Goal: Information Seeking & Learning: Learn about a topic

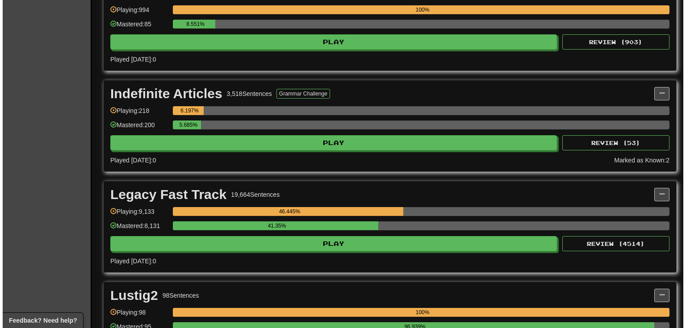
scroll to position [1250, 0]
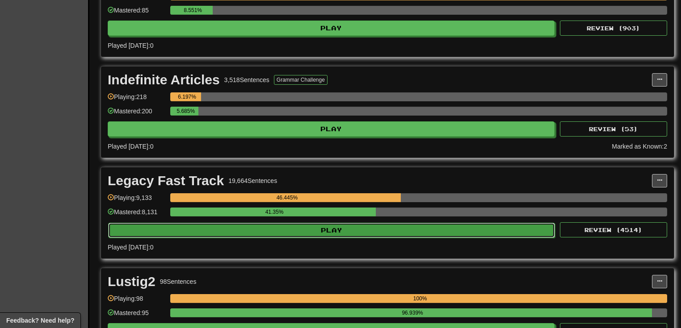
click at [439, 224] on button "Play" at bounding box center [331, 230] width 447 height 15
select select "**"
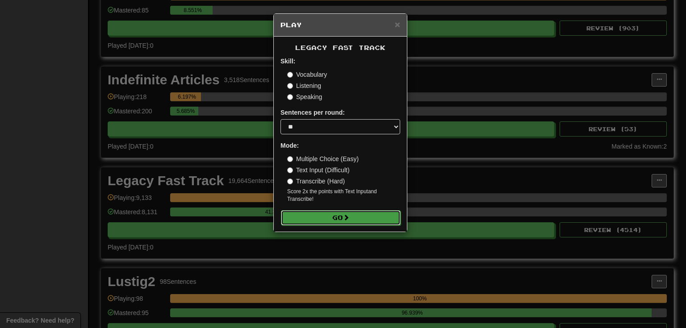
click at [333, 216] on button "Go" at bounding box center [341, 217] width 120 height 15
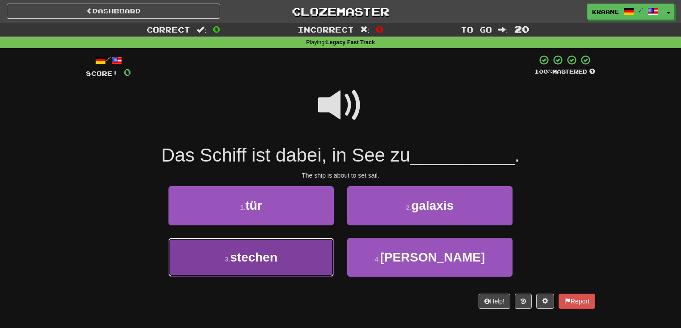
click at [287, 254] on button "3 . stechen" at bounding box center [250, 257] width 165 height 39
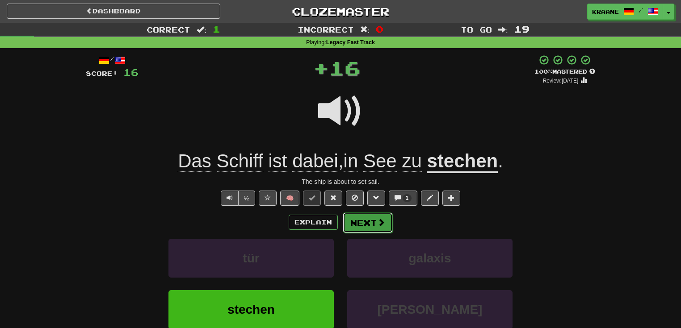
click at [378, 225] on span at bounding box center [381, 222] width 8 height 8
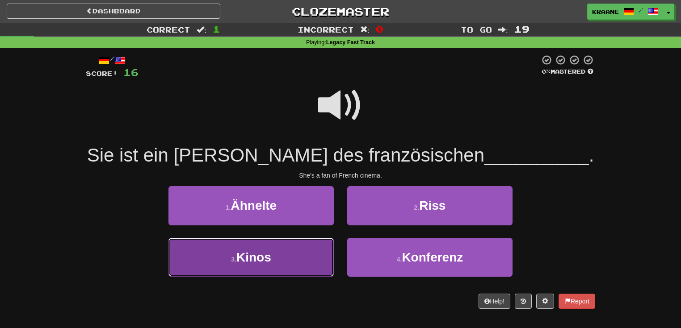
click at [311, 256] on button "3 . Kinos" at bounding box center [250, 257] width 165 height 39
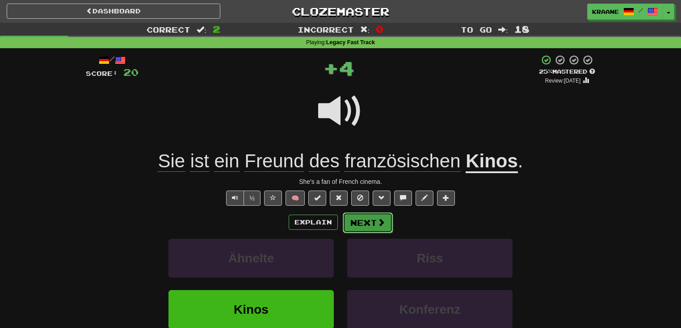
click at [378, 225] on span at bounding box center [381, 222] width 8 height 8
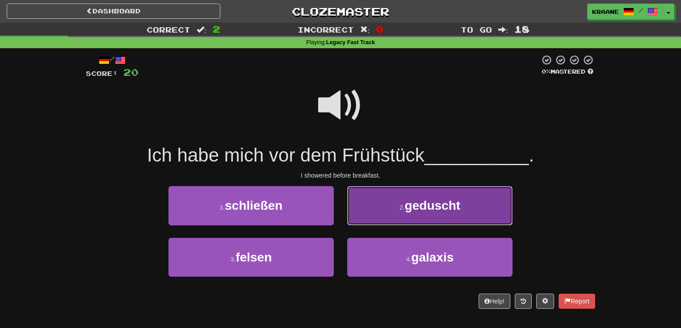
click at [421, 212] on span "geduscht" at bounding box center [432, 206] width 55 height 14
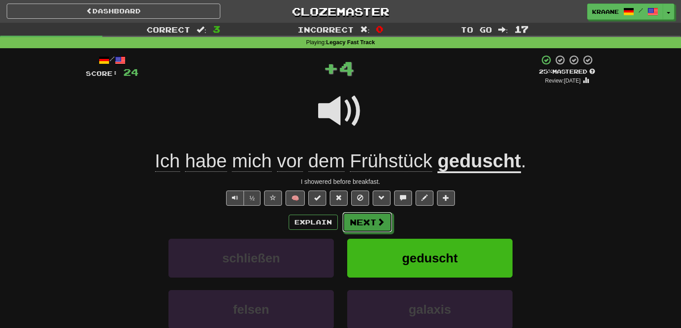
click at [372, 225] on button "Next" at bounding box center [367, 222] width 50 height 21
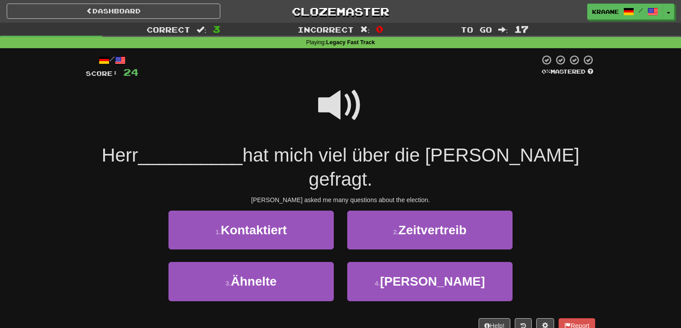
click at [339, 105] on span at bounding box center [340, 105] width 45 height 45
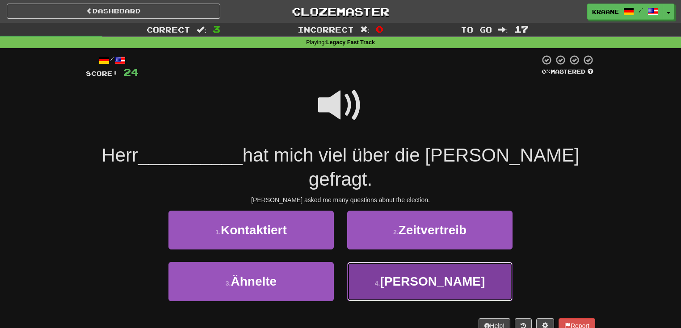
click at [420, 275] on span "[PERSON_NAME]" at bounding box center [432, 282] width 105 height 14
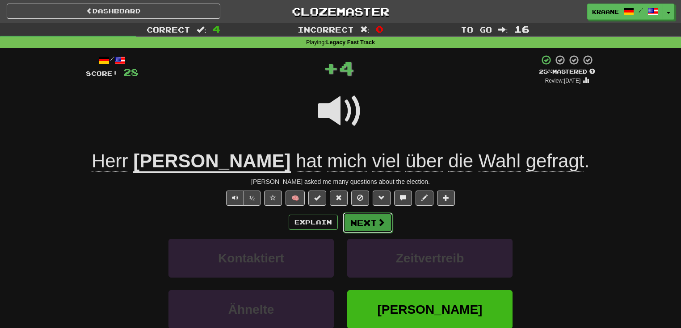
click at [370, 224] on button "Next" at bounding box center [368, 223] width 50 height 21
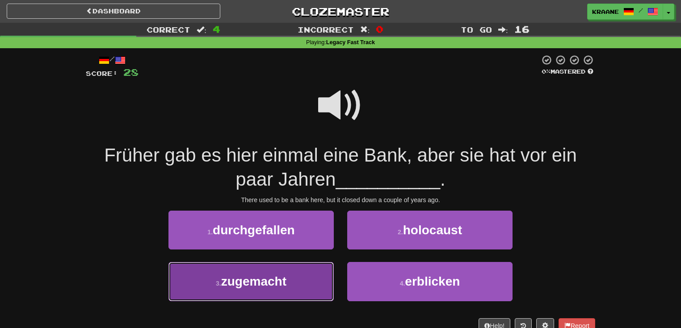
click at [306, 280] on button "3 . zugemacht" at bounding box center [250, 281] width 165 height 39
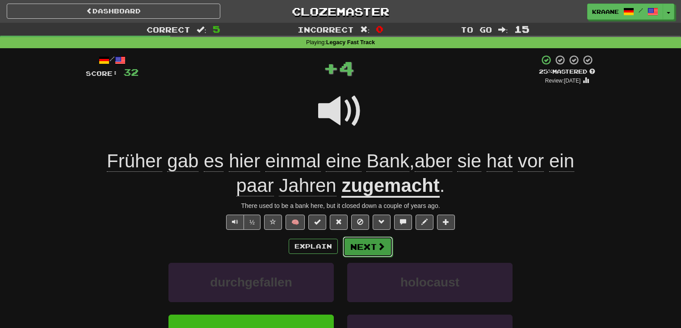
click at [381, 244] on span at bounding box center [381, 246] width 8 height 8
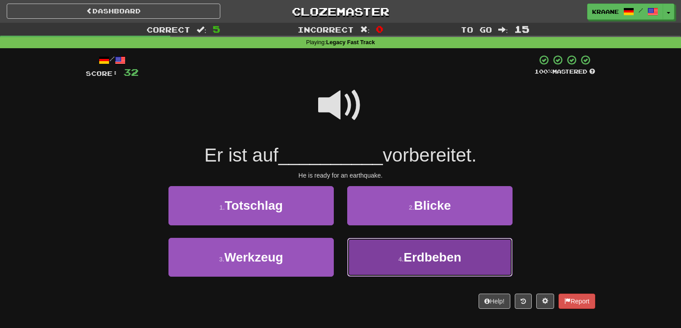
click at [393, 263] on button "4 . Erdbeben" at bounding box center [429, 257] width 165 height 39
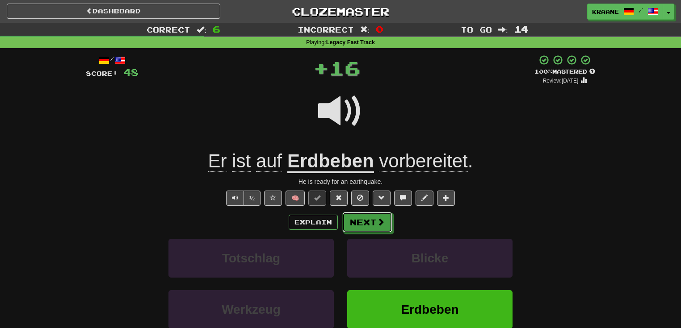
click at [359, 225] on button "Next" at bounding box center [367, 222] width 50 height 21
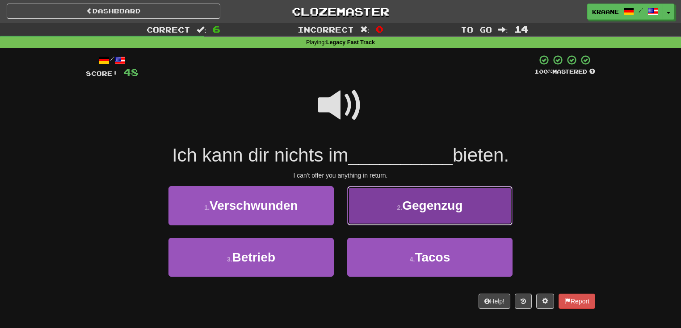
click at [394, 217] on button "2 . Gegenzug" at bounding box center [429, 205] width 165 height 39
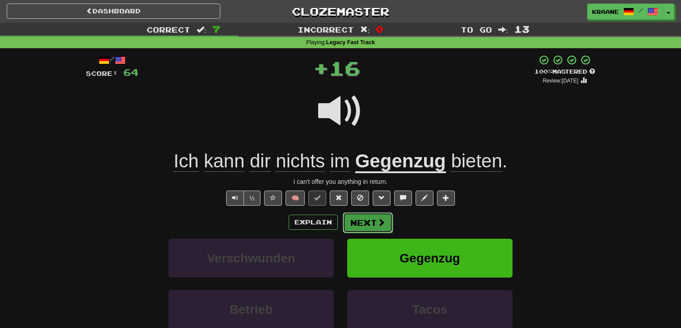
click at [375, 227] on button "Next" at bounding box center [368, 223] width 50 height 21
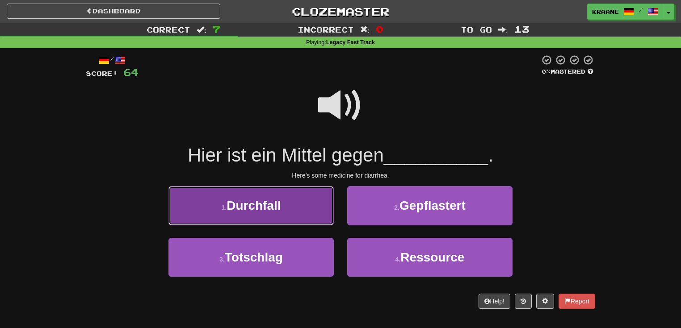
click at [313, 215] on button "1 . Durchfall" at bounding box center [250, 205] width 165 height 39
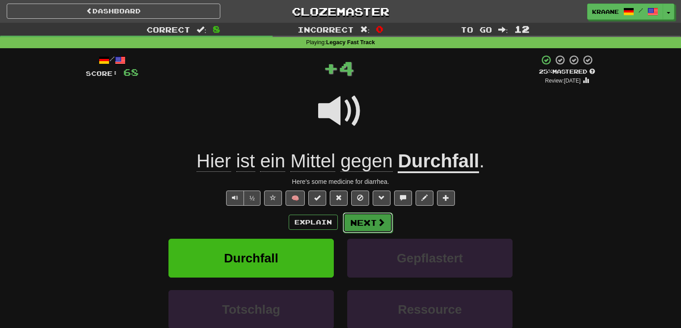
click at [364, 224] on button "Next" at bounding box center [368, 223] width 50 height 21
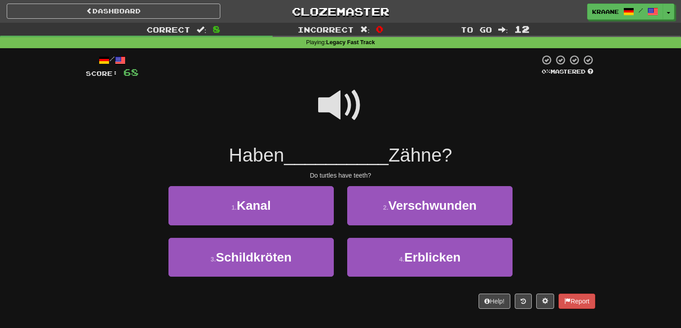
click at [346, 109] on span at bounding box center [340, 105] width 45 height 45
click at [347, 107] on span at bounding box center [340, 105] width 45 height 45
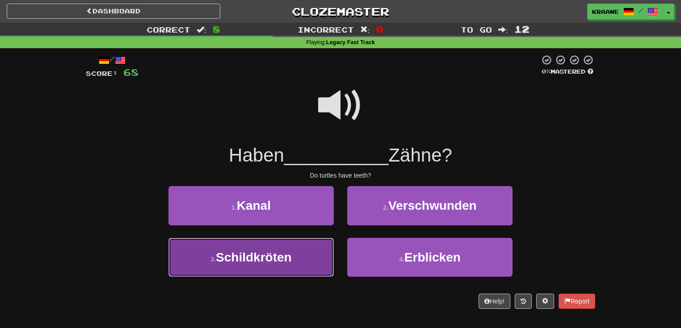
click at [290, 254] on span "Schildkröten" at bounding box center [254, 258] width 76 height 14
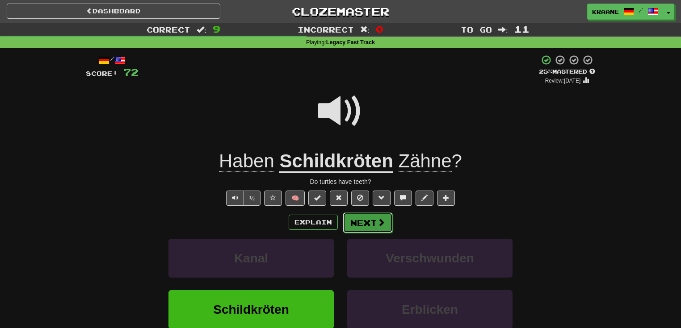
click at [368, 226] on button "Next" at bounding box center [368, 223] width 50 height 21
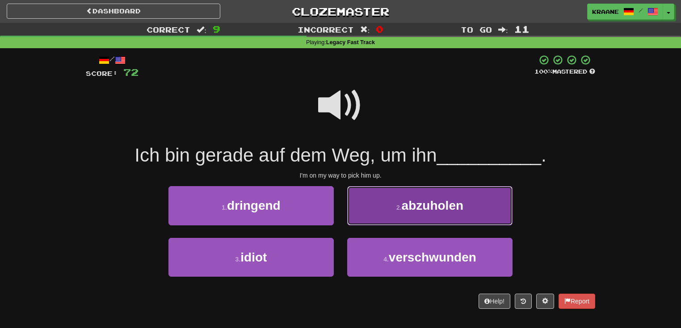
click at [408, 203] on span "abzuholen" at bounding box center [432, 206] width 62 height 14
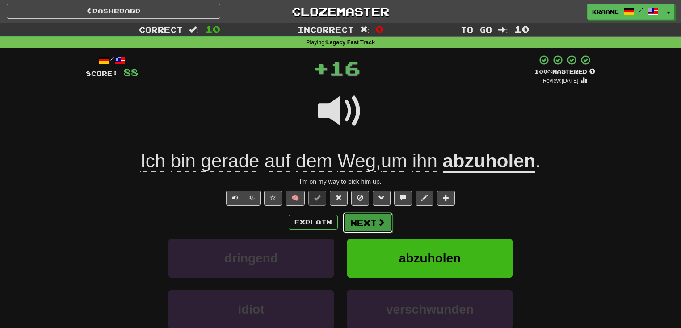
click at [371, 224] on button "Next" at bounding box center [368, 223] width 50 height 21
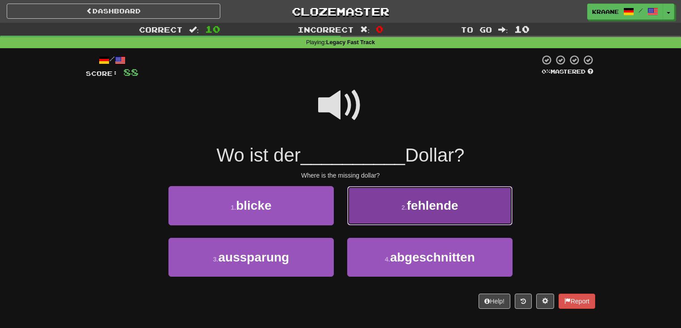
click at [419, 218] on button "2 . fehlende" at bounding box center [429, 205] width 165 height 39
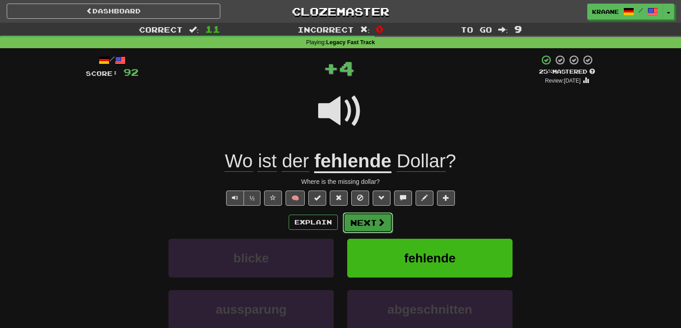
click at [379, 225] on span at bounding box center [381, 222] width 8 height 8
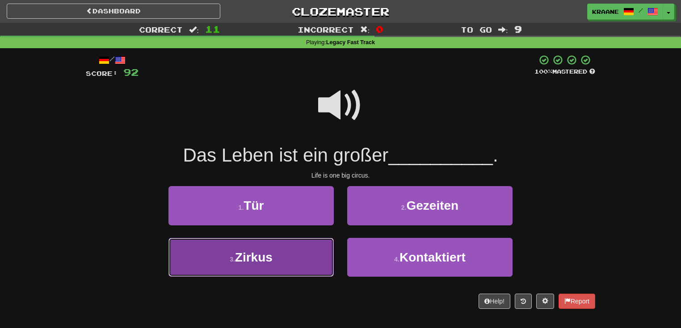
click at [298, 264] on button "3 . Zirkus" at bounding box center [250, 257] width 165 height 39
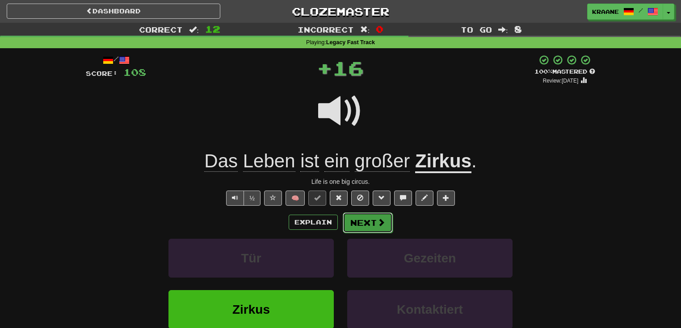
click at [380, 226] on span at bounding box center [381, 222] width 8 height 8
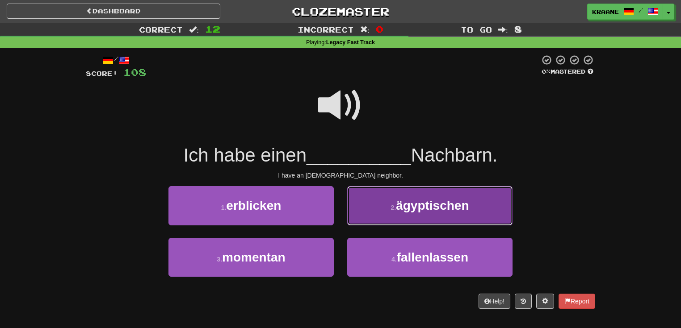
click at [384, 214] on button "2 . ägyptischen" at bounding box center [429, 205] width 165 height 39
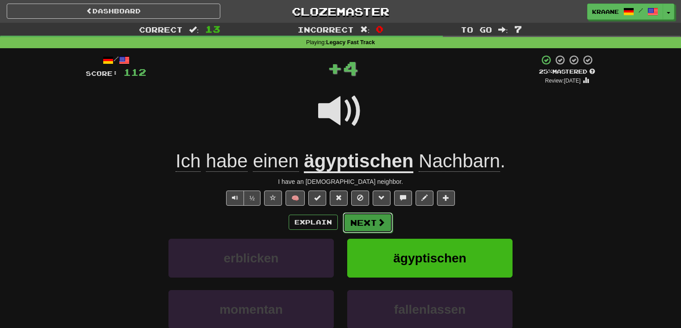
click at [372, 217] on button "Next" at bounding box center [368, 223] width 50 height 21
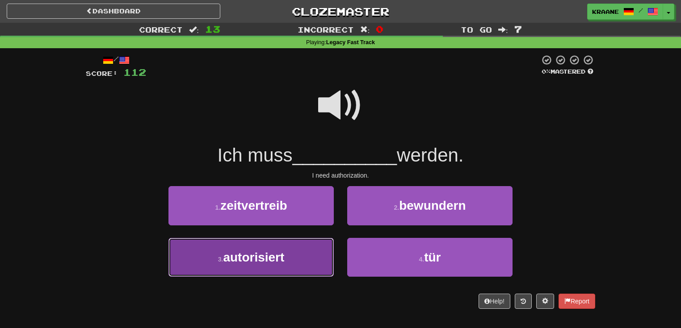
click at [303, 255] on button "3 . autorisiert" at bounding box center [250, 257] width 165 height 39
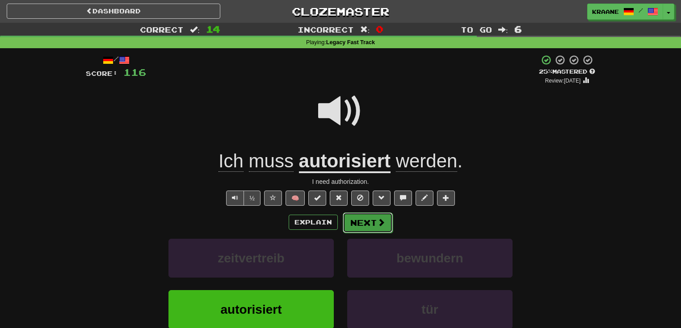
click at [367, 227] on button "Next" at bounding box center [368, 223] width 50 height 21
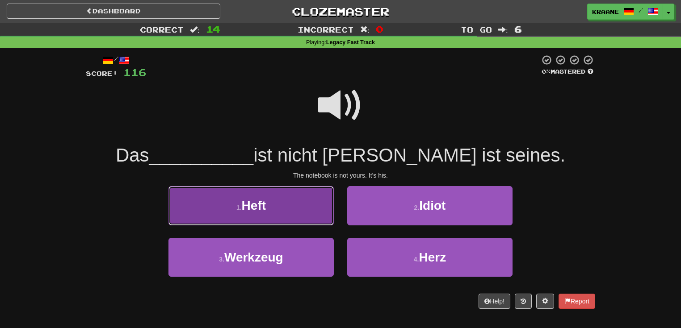
click at [320, 208] on button "1 . Heft" at bounding box center [250, 205] width 165 height 39
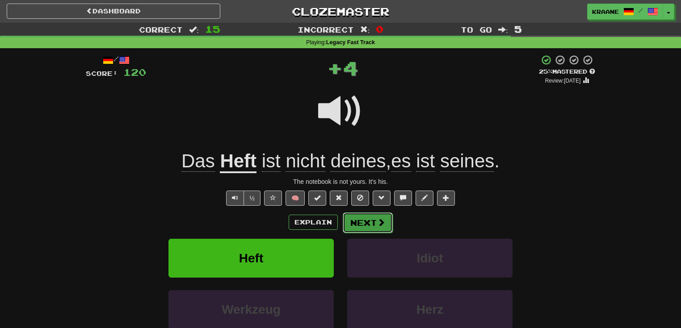
click at [382, 222] on span at bounding box center [381, 222] width 8 height 8
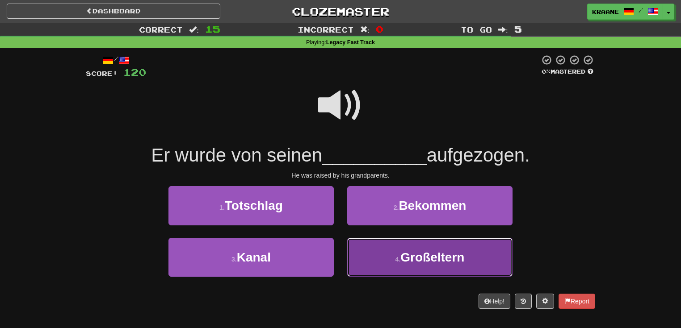
click at [400, 263] on button "4 . [GEOGRAPHIC_DATA]" at bounding box center [429, 257] width 165 height 39
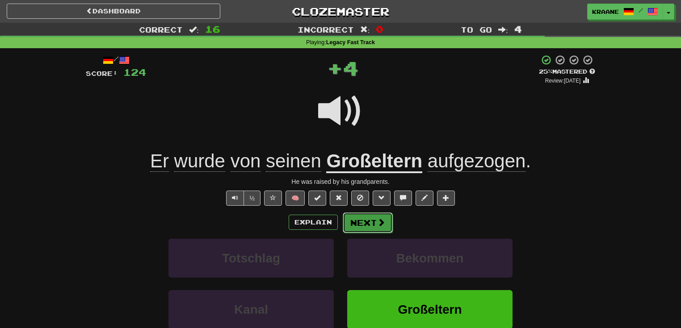
click at [364, 223] on button "Next" at bounding box center [368, 223] width 50 height 21
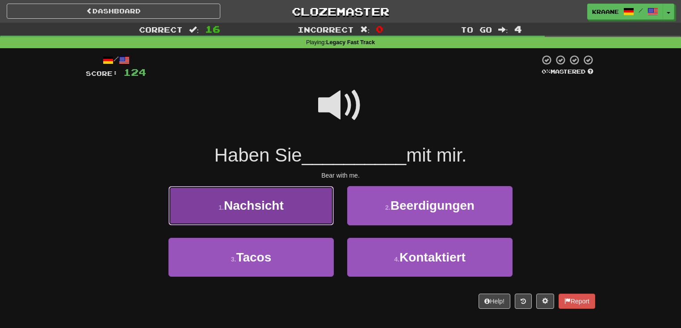
drag, startPoint x: 364, startPoint y: 223, endPoint x: 278, endPoint y: 213, distance: 86.8
click at [278, 213] on button "1 . Nachsicht" at bounding box center [250, 205] width 165 height 39
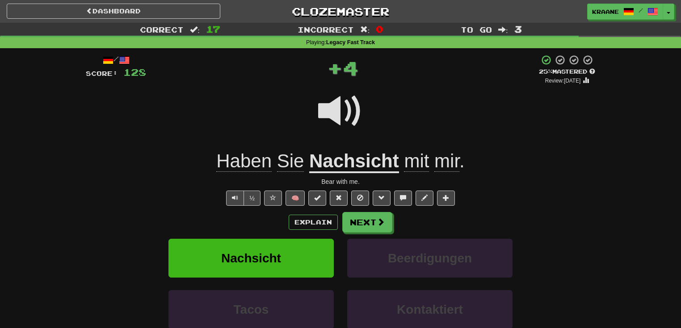
click at [379, 166] on u "Nachsicht" at bounding box center [354, 161] width 90 height 23
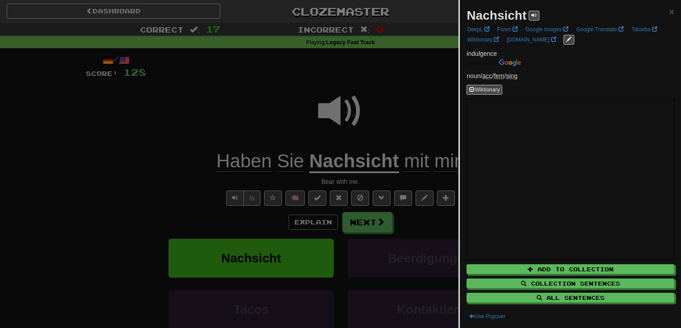
click at [373, 225] on div at bounding box center [340, 164] width 681 height 328
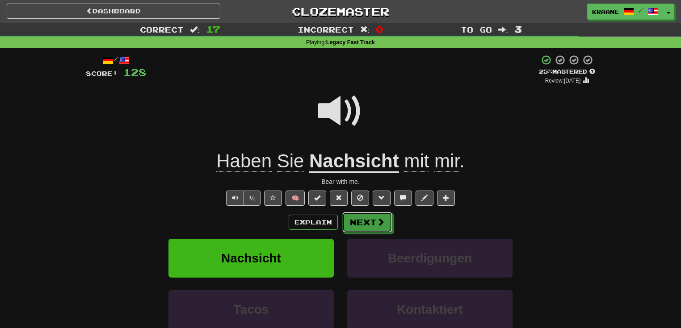
click at [373, 225] on button "Next" at bounding box center [367, 222] width 50 height 21
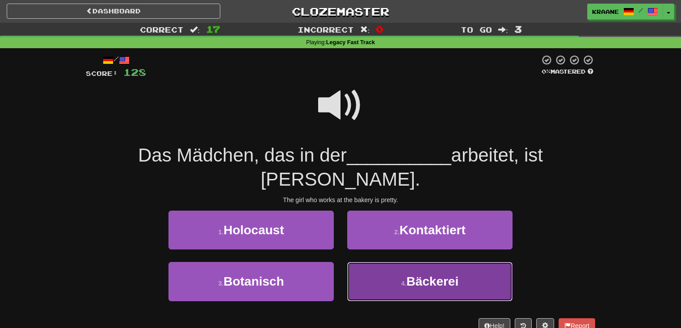
click at [422, 275] on span "Bäckerei" at bounding box center [432, 282] width 52 height 14
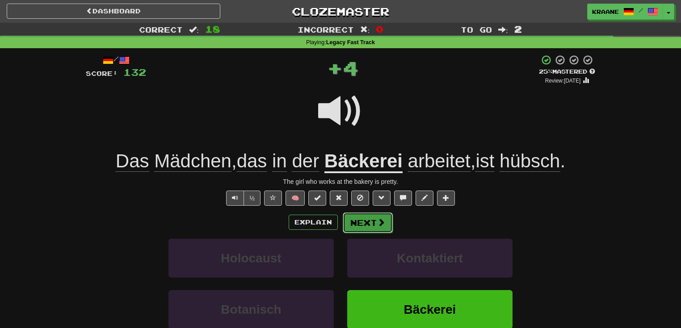
click at [363, 220] on button "Next" at bounding box center [368, 223] width 50 height 21
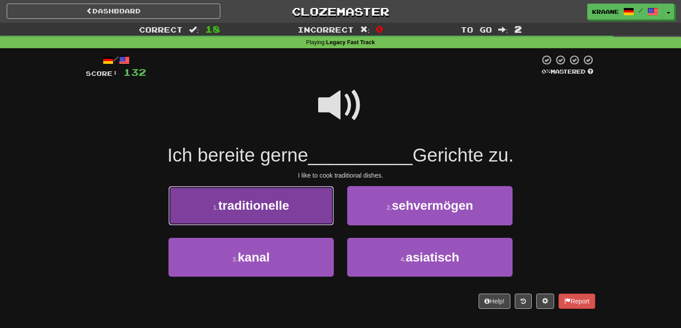
click at [295, 208] on button "1 . traditionelle" at bounding box center [250, 205] width 165 height 39
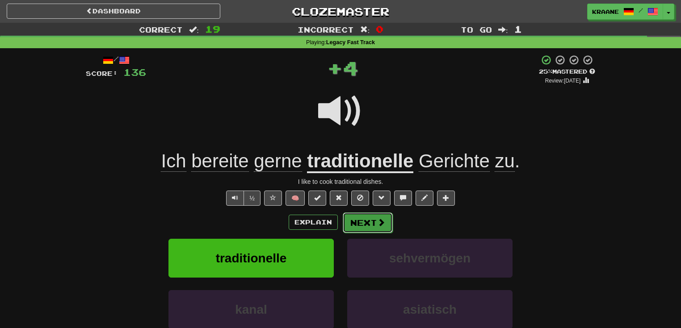
click at [377, 222] on span at bounding box center [381, 222] width 8 height 8
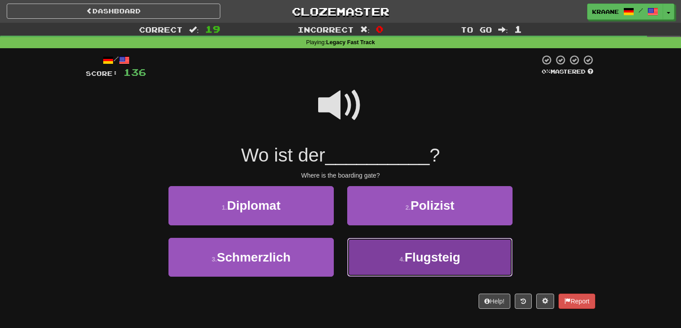
drag, startPoint x: 376, startPoint y: 222, endPoint x: 391, endPoint y: 259, distance: 39.3
click at [391, 259] on button "4 . Flugsteig" at bounding box center [429, 257] width 165 height 39
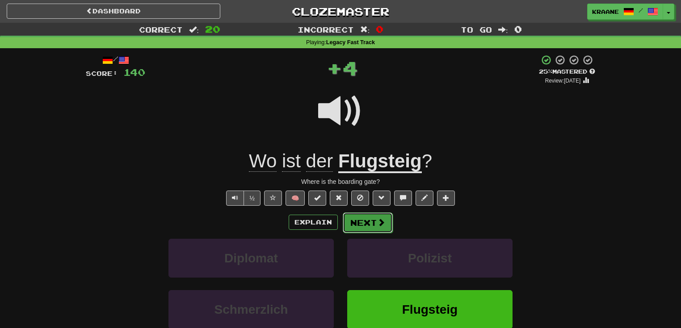
click at [373, 224] on button "Next" at bounding box center [368, 223] width 50 height 21
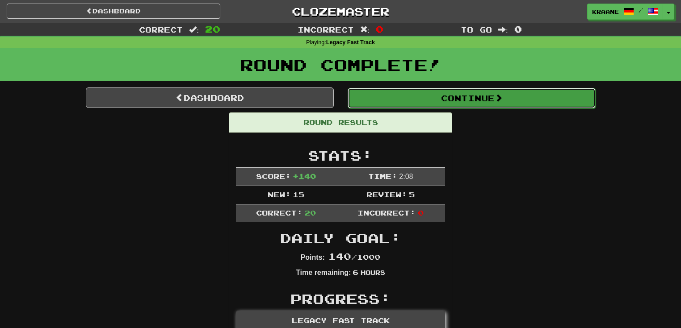
click at [444, 99] on button "Continue" at bounding box center [471, 98] width 248 height 21
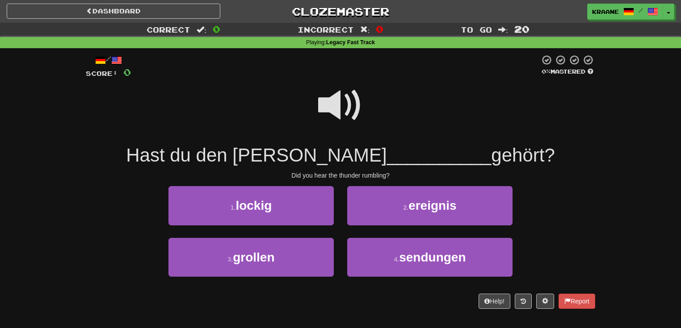
click at [330, 108] on span at bounding box center [340, 105] width 45 height 45
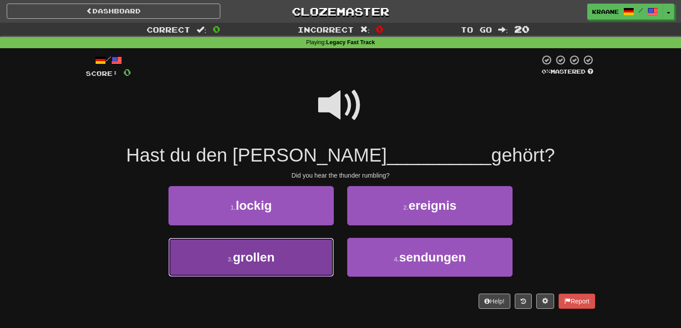
drag, startPoint x: 330, startPoint y: 108, endPoint x: 276, endPoint y: 258, distance: 159.4
click at [276, 258] on button "3 . [GEOGRAPHIC_DATA]" at bounding box center [250, 257] width 165 height 39
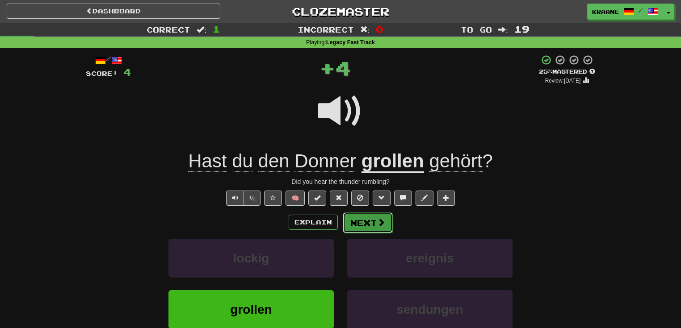
click at [364, 225] on button "Next" at bounding box center [368, 223] width 50 height 21
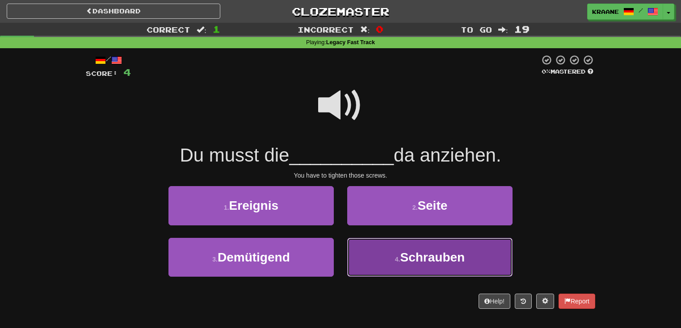
click at [389, 250] on button "4 . [PERSON_NAME]" at bounding box center [429, 257] width 165 height 39
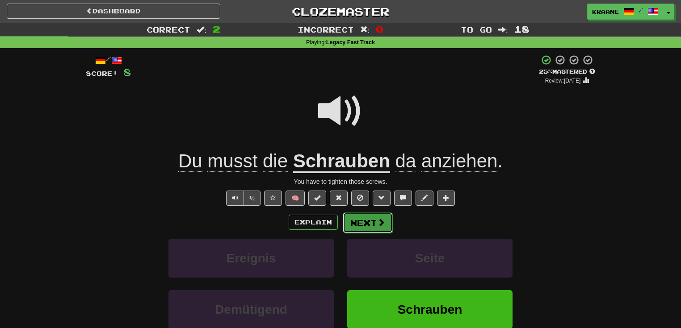
click at [370, 226] on button "Next" at bounding box center [368, 223] width 50 height 21
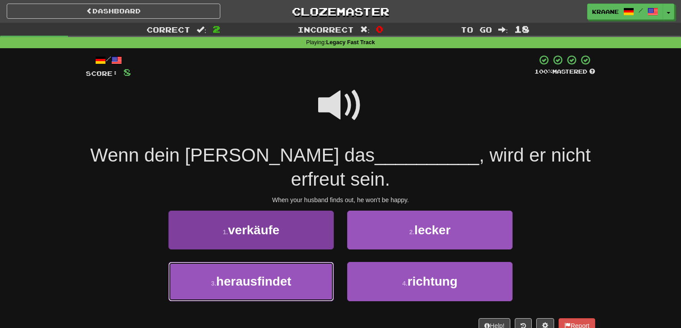
click at [314, 264] on button "3 . herausfindet" at bounding box center [250, 281] width 165 height 39
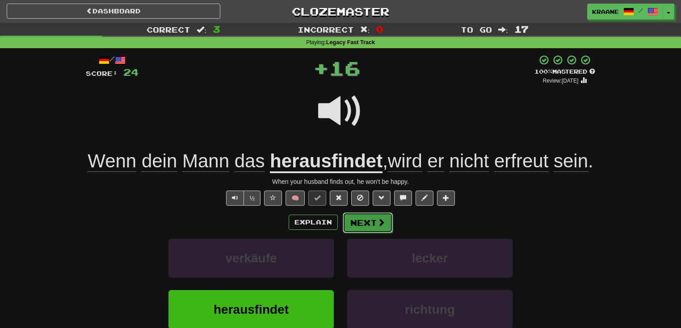
click at [380, 226] on span at bounding box center [381, 222] width 8 height 8
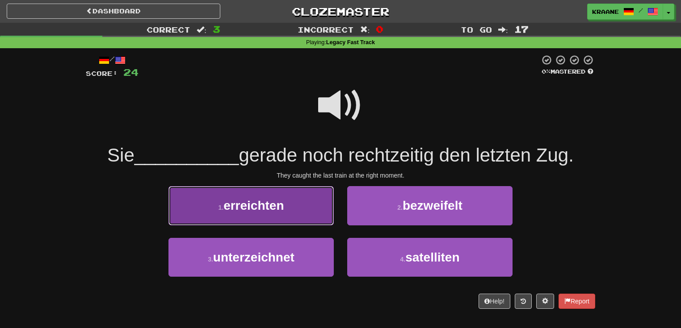
click at [299, 211] on button "1 . erreichten" at bounding box center [250, 205] width 165 height 39
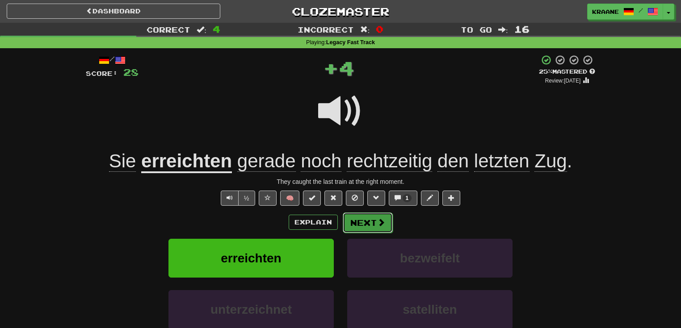
click at [367, 228] on button "Next" at bounding box center [368, 223] width 50 height 21
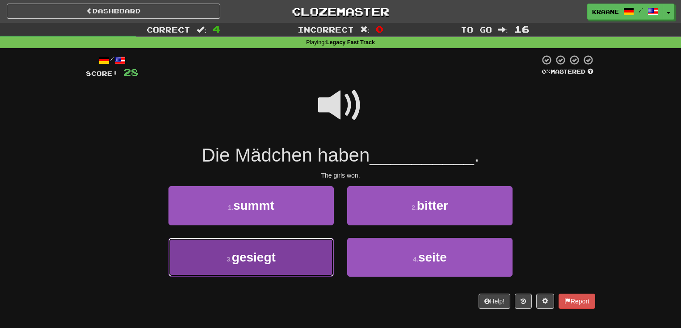
click at [294, 259] on button "3 . gesiegt" at bounding box center [250, 257] width 165 height 39
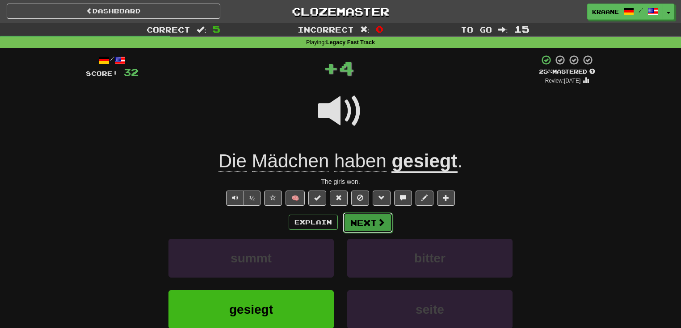
click at [368, 226] on button "Next" at bounding box center [368, 223] width 50 height 21
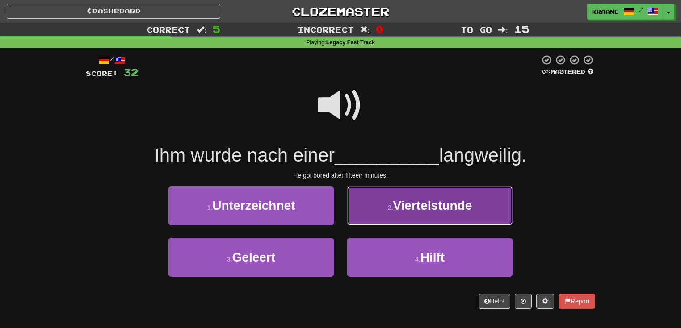
click at [402, 216] on button "2 . Viertelstunde" at bounding box center [429, 205] width 165 height 39
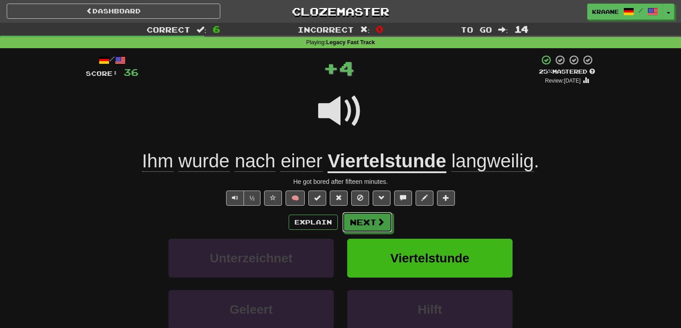
click at [368, 229] on button "Next" at bounding box center [367, 222] width 50 height 21
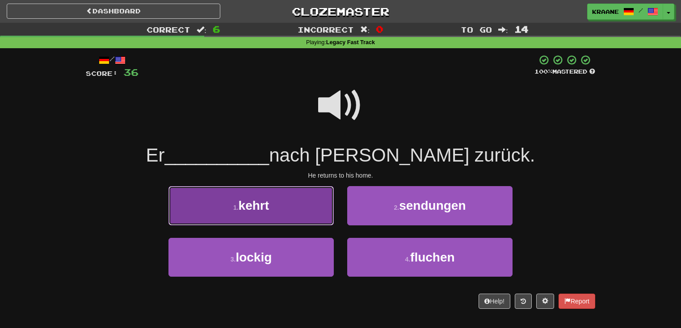
click at [293, 212] on button "1 . [PERSON_NAME]" at bounding box center [250, 205] width 165 height 39
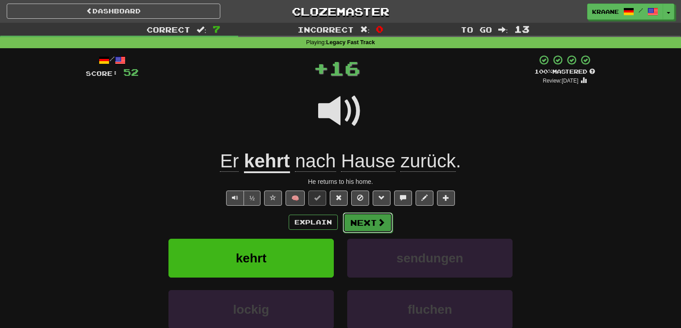
click at [366, 227] on button "Next" at bounding box center [368, 223] width 50 height 21
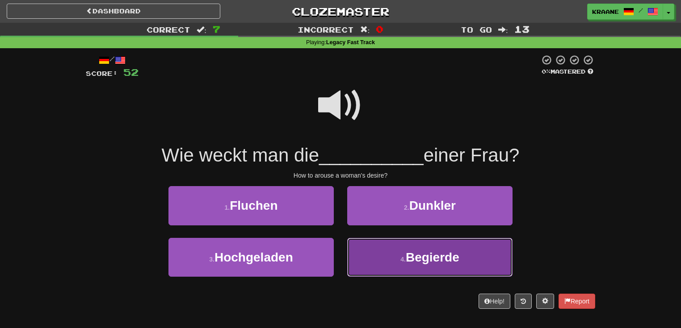
click at [404, 262] on small "4 ." at bounding box center [402, 259] width 5 height 7
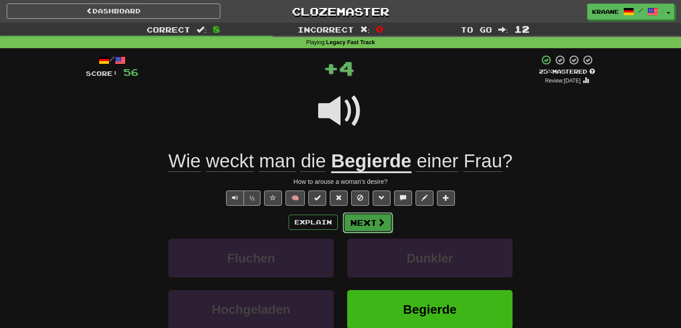
click at [370, 230] on button "Next" at bounding box center [368, 223] width 50 height 21
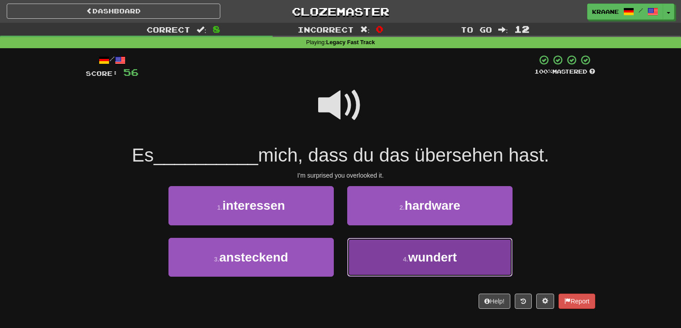
click at [395, 259] on button "4 . wundert" at bounding box center [429, 257] width 165 height 39
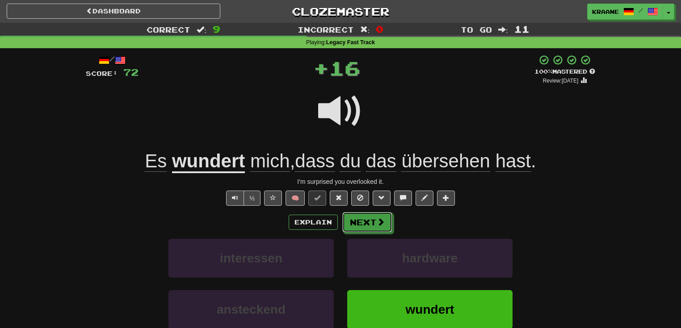
click at [382, 230] on button "Next" at bounding box center [367, 222] width 50 height 21
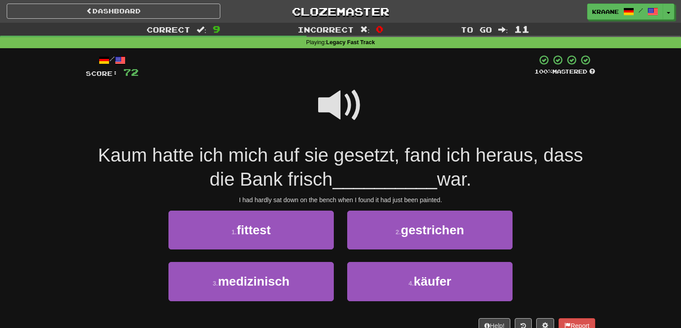
click at [345, 107] on span at bounding box center [340, 105] width 45 height 45
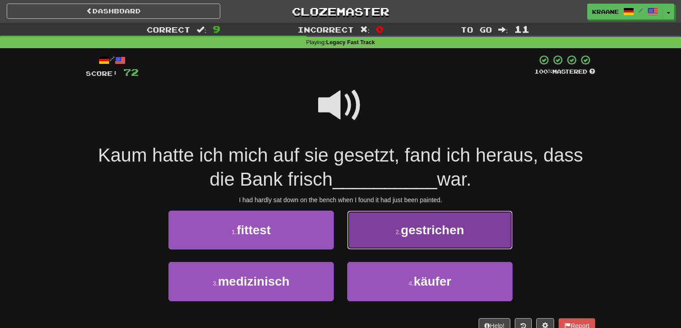
click at [455, 238] on button "2 . gestrichen" at bounding box center [429, 230] width 165 height 39
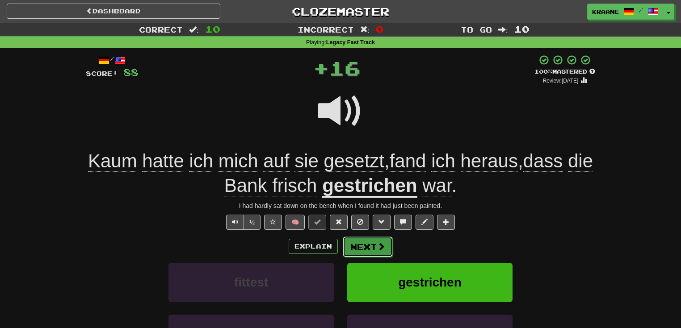
click at [380, 253] on button "Next" at bounding box center [368, 247] width 50 height 21
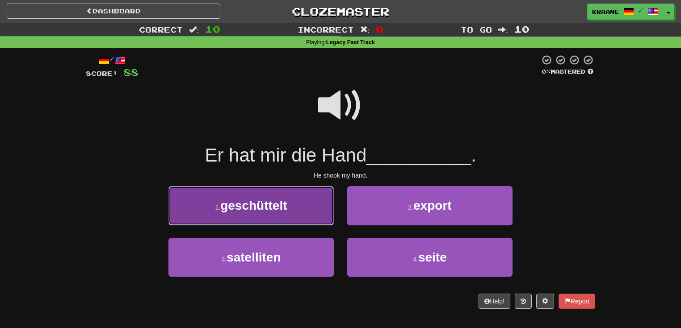
click at [318, 209] on button "1 . geschüttelt" at bounding box center [250, 205] width 165 height 39
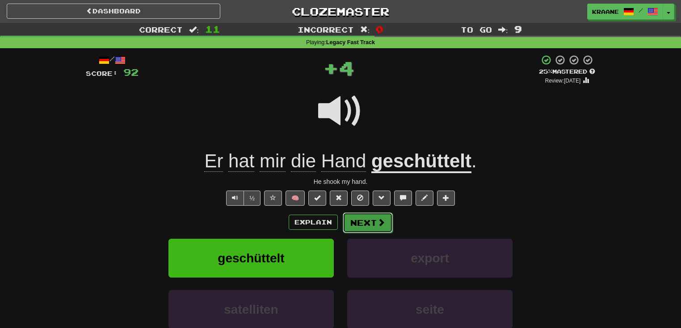
click at [378, 219] on span at bounding box center [381, 222] width 8 height 8
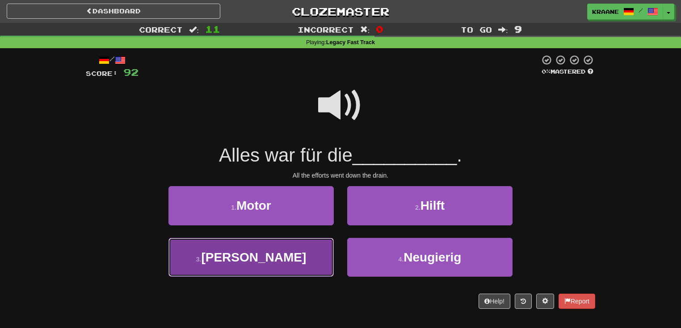
click at [297, 252] on button "3 . [PERSON_NAME]" at bounding box center [250, 257] width 165 height 39
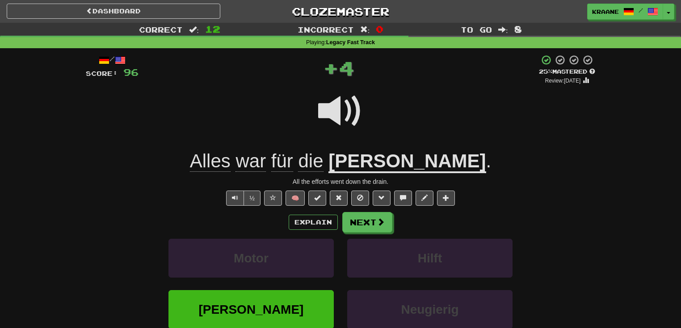
click at [415, 171] on u "[PERSON_NAME]" at bounding box center [406, 161] width 157 height 23
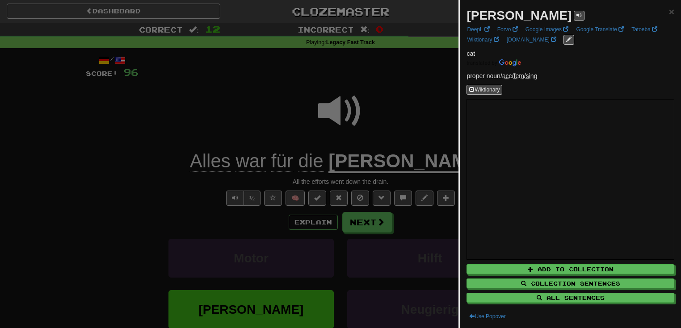
click at [416, 142] on div at bounding box center [340, 164] width 681 height 328
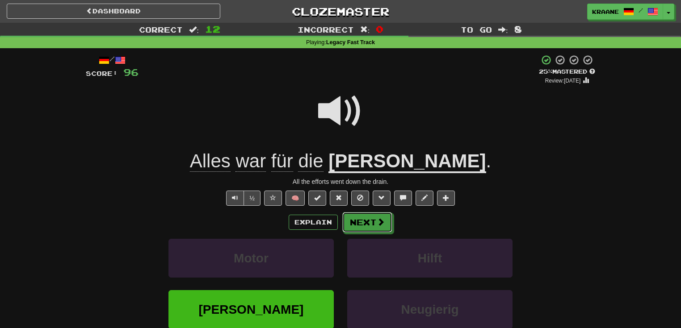
click at [373, 232] on button "Next" at bounding box center [367, 222] width 50 height 21
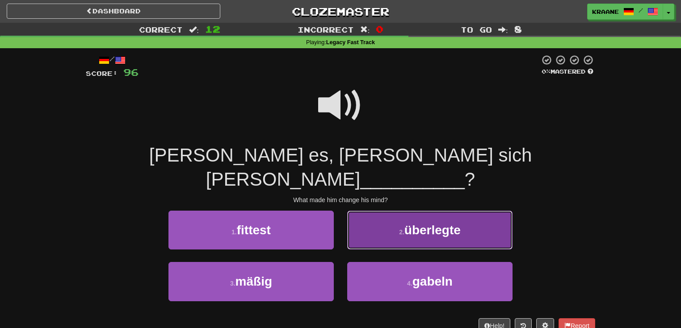
click at [379, 221] on button "2 . überlegte" at bounding box center [429, 230] width 165 height 39
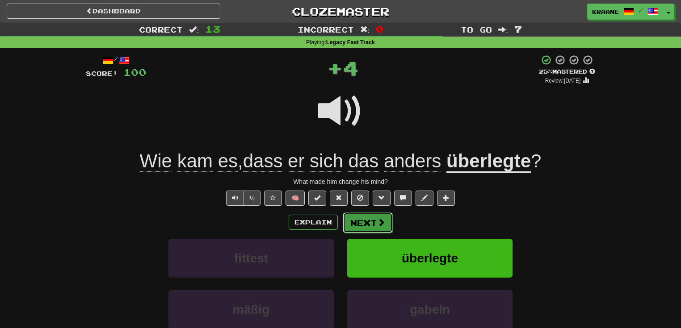
click at [372, 225] on button "Next" at bounding box center [368, 223] width 50 height 21
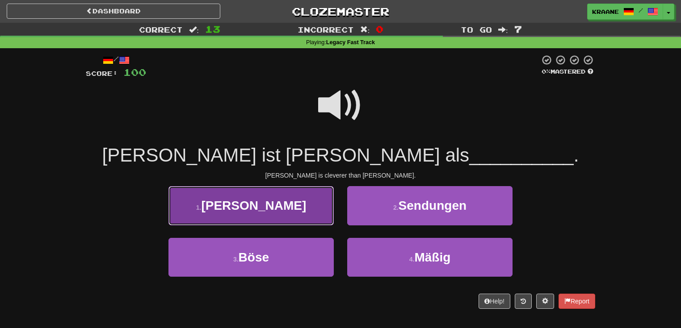
click at [287, 203] on button "1 . [PERSON_NAME]" at bounding box center [250, 205] width 165 height 39
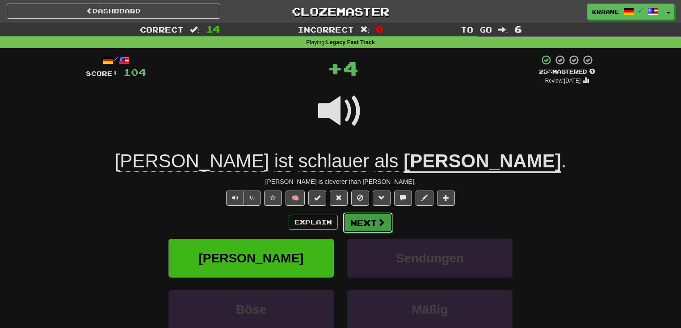
click at [359, 224] on button "Next" at bounding box center [368, 223] width 50 height 21
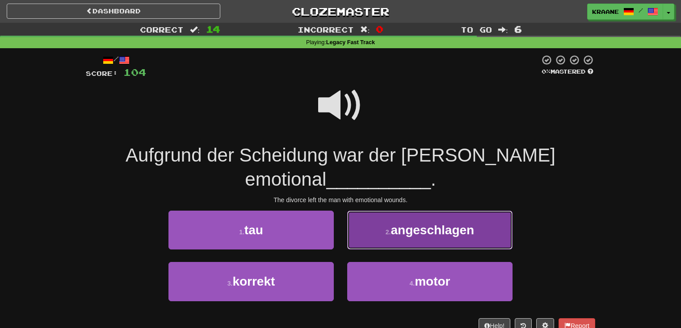
click at [388, 223] on button "2 . angeschlagen" at bounding box center [429, 230] width 165 height 39
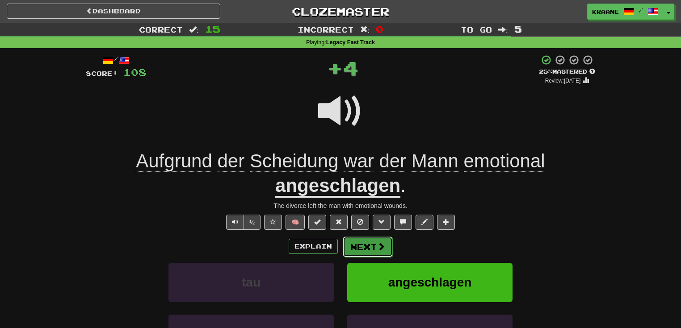
click at [381, 245] on span at bounding box center [381, 246] width 8 height 8
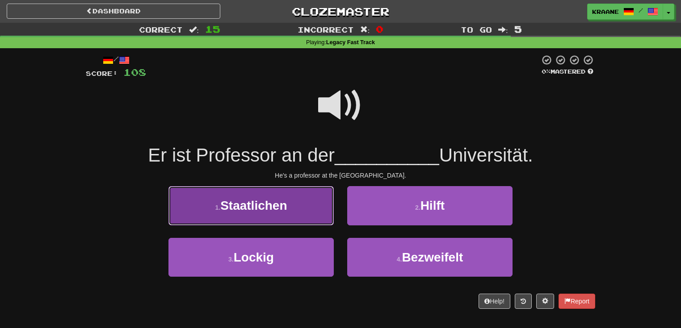
click at [309, 216] on button "1 . Staatlichen" at bounding box center [250, 205] width 165 height 39
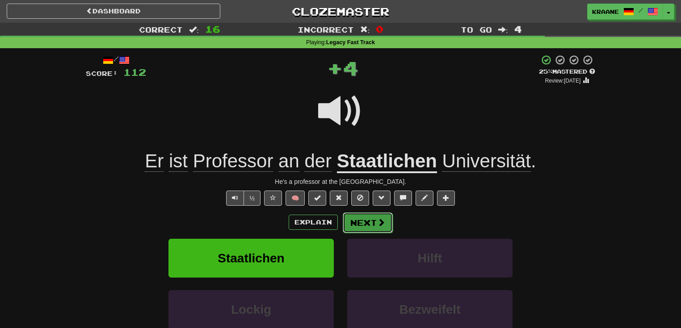
click at [374, 223] on button "Next" at bounding box center [368, 223] width 50 height 21
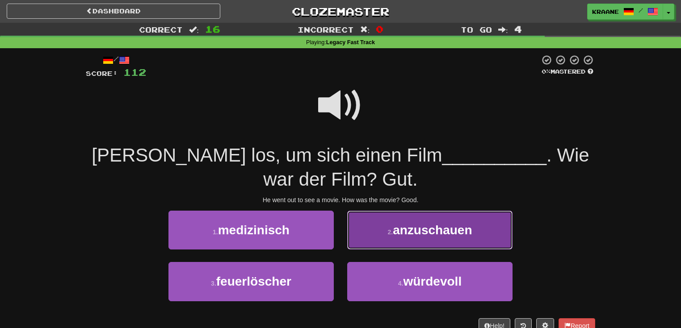
click at [387, 235] on small "2 ." at bounding box center [389, 232] width 5 height 7
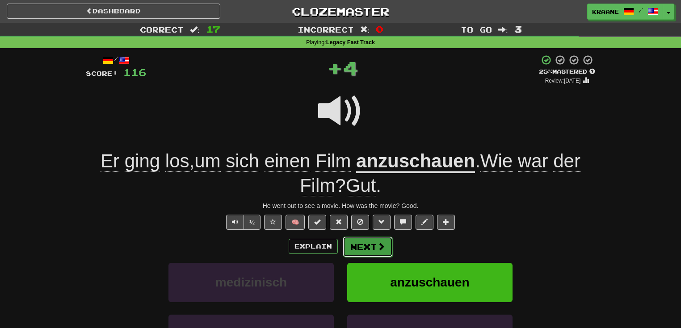
click at [372, 248] on button "Next" at bounding box center [368, 247] width 50 height 21
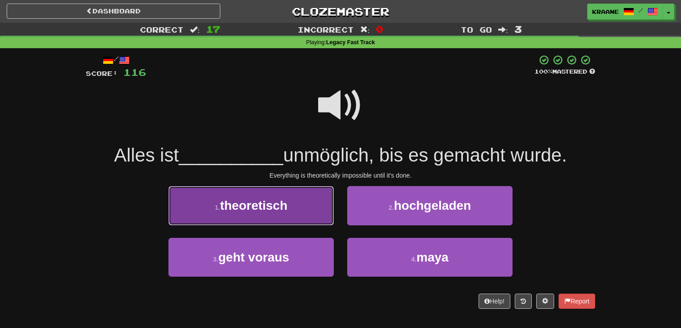
click at [295, 218] on button "1 . theoretisch" at bounding box center [250, 205] width 165 height 39
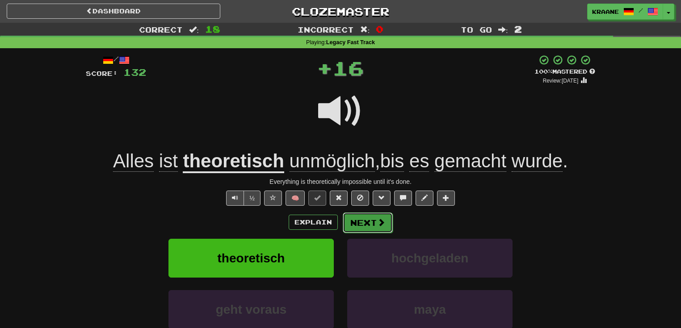
click at [378, 226] on span at bounding box center [381, 222] width 8 height 8
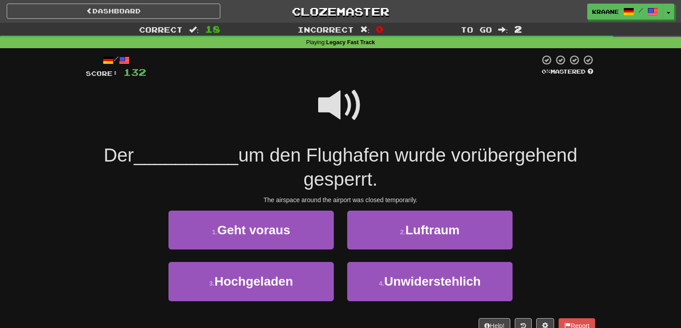
click at [327, 104] on span at bounding box center [340, 105] width 45 height 45
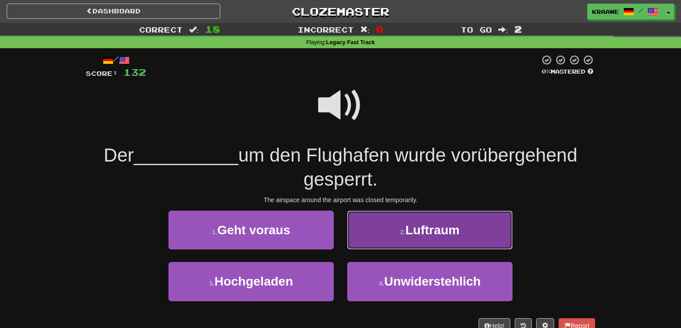
click at [421, 230] on span "Luftraum" at bounding box center [432, 230] width 54 height 14
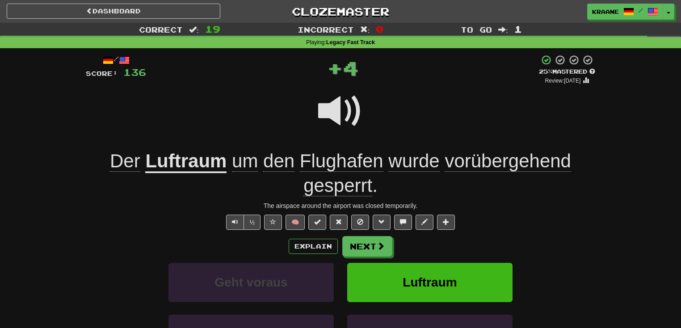
click at [334, 108] on span at bounding box center [340, 111] width 45 height 45
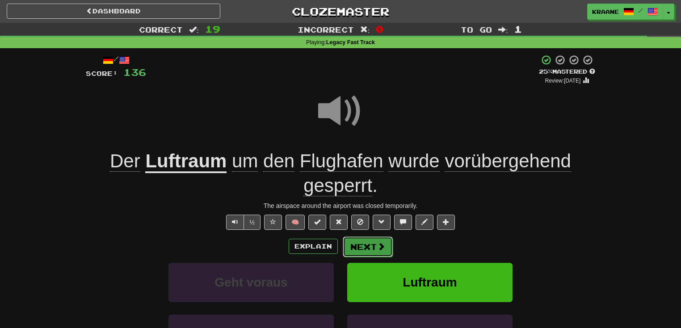
click at [368, 252] on button "Next" at bounding box center [368, 247] width 50 height 21
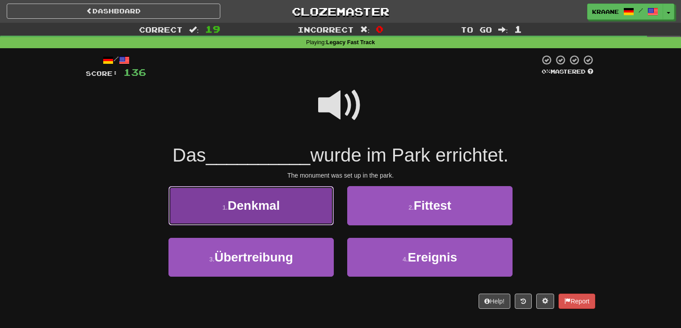
click at [293, 213] on button "1 . Denkmal" at bounding box center [250, 205] width 165 height 39
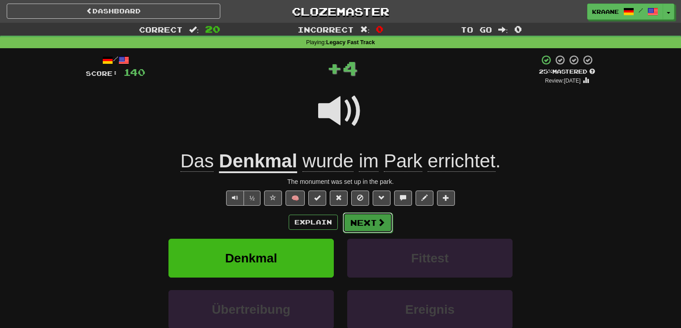
click at [368, 222] on button "Next" at bounding box center [368, 223] width 50 height 21
